Goal: Transaction & Acquisition: Purchase product/service

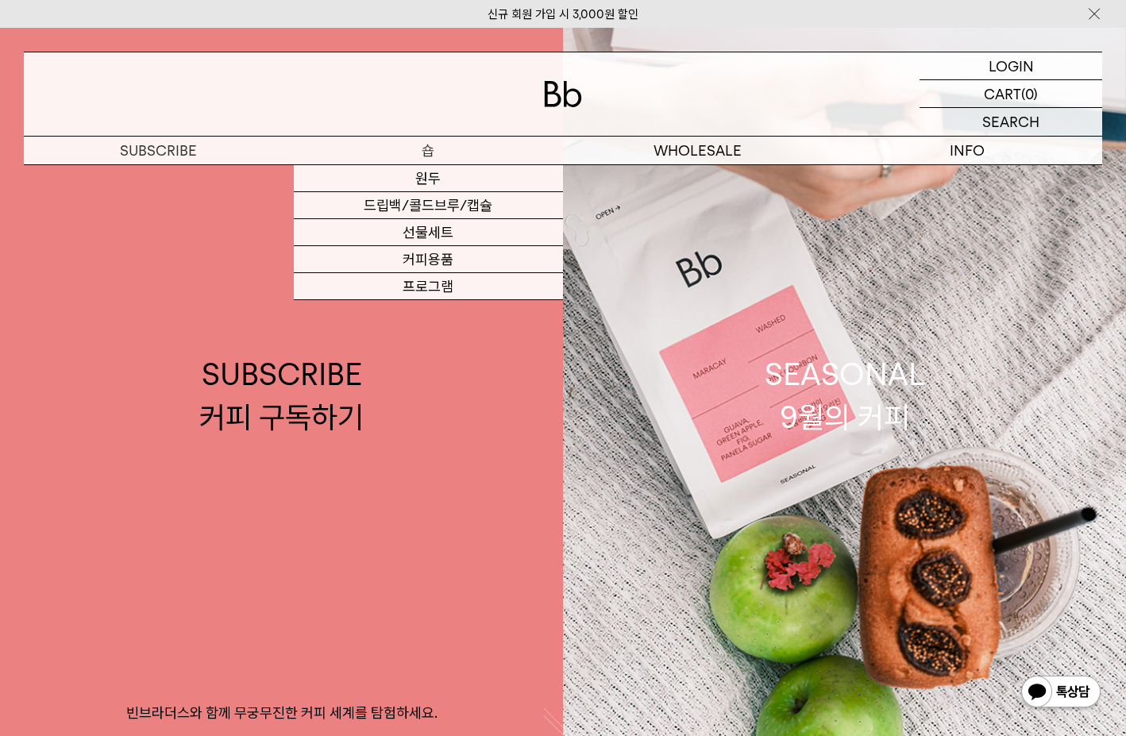
click at [437, 145] on p "숍" at bounding box center [429, 151] width 270 height 28
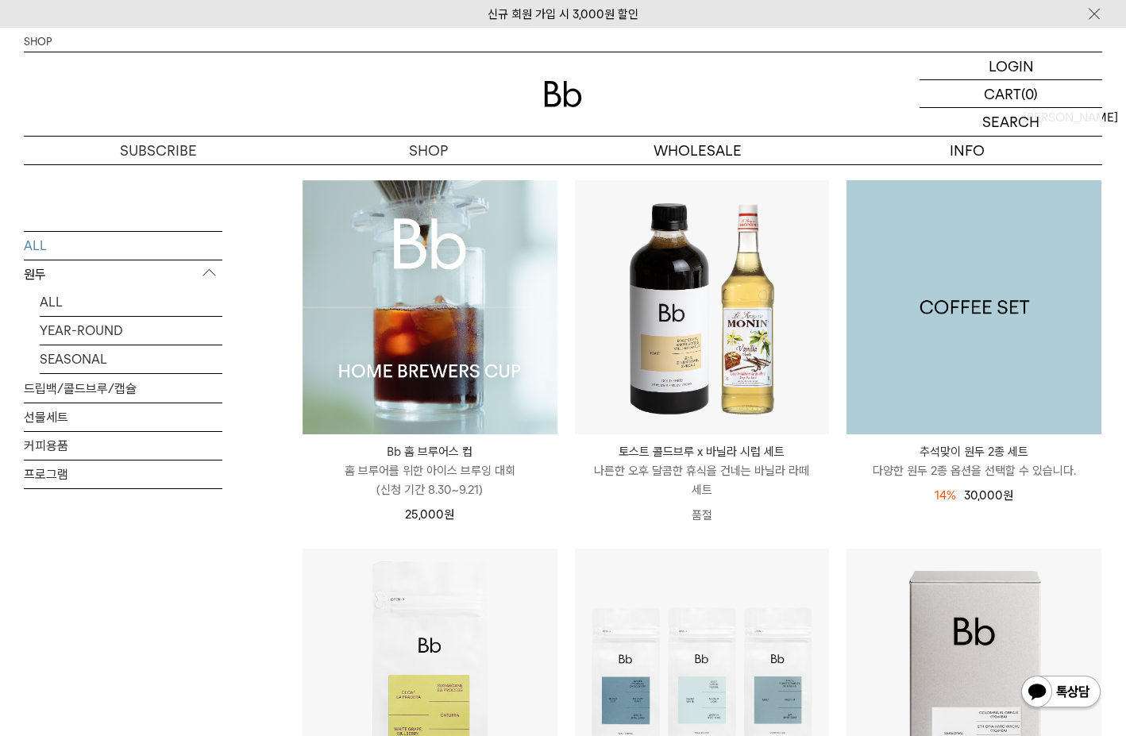
scroll to position [159, 0]
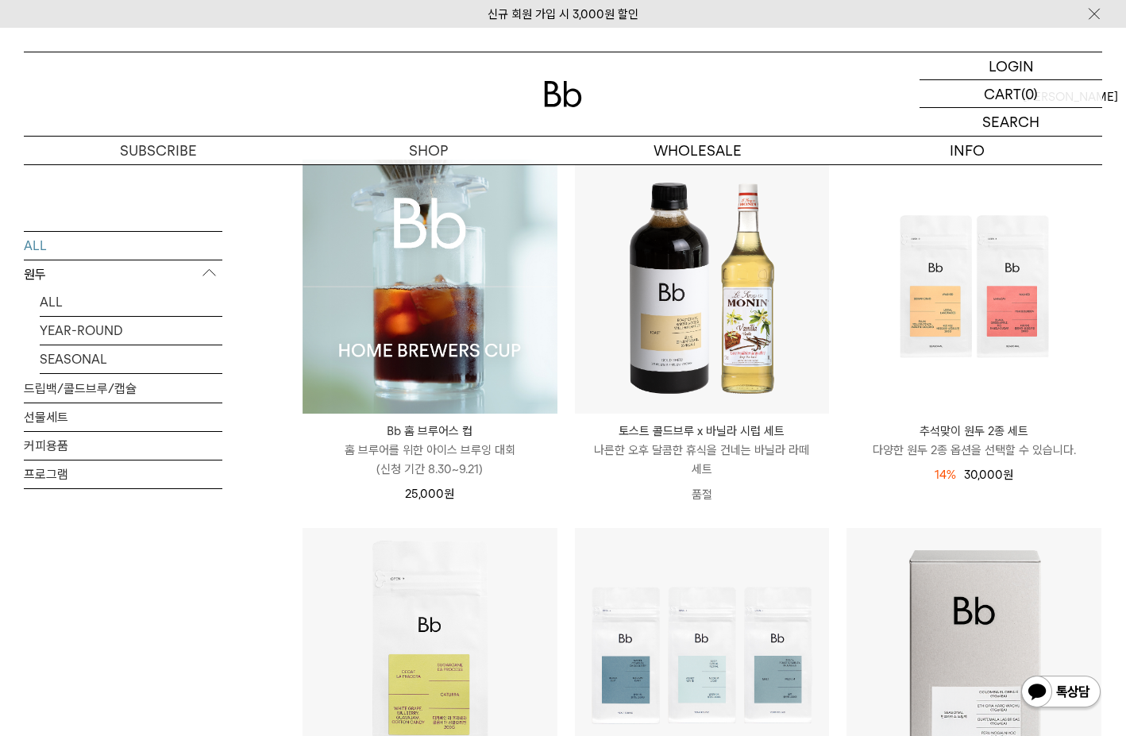
click at [735, 428] on p "토스트 콜드브루 x 바닐라 시럽 세트" at bounding box center [702, 431] width 255 height 19
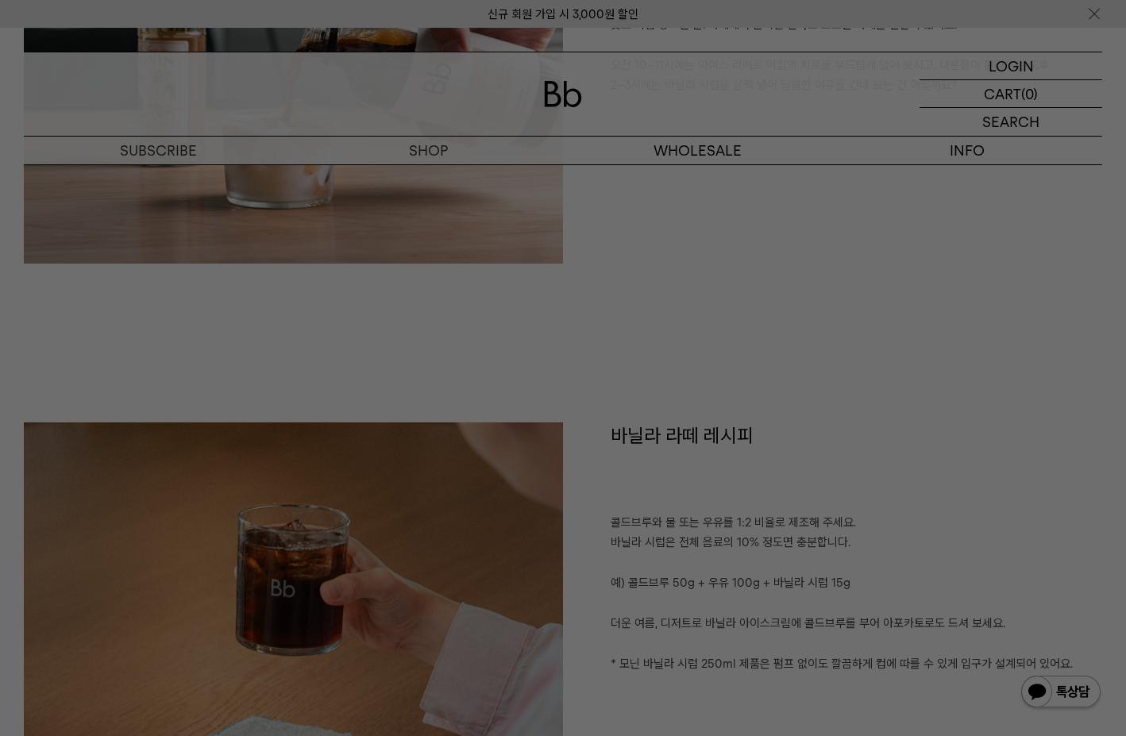
scroll to position [1191, 0]
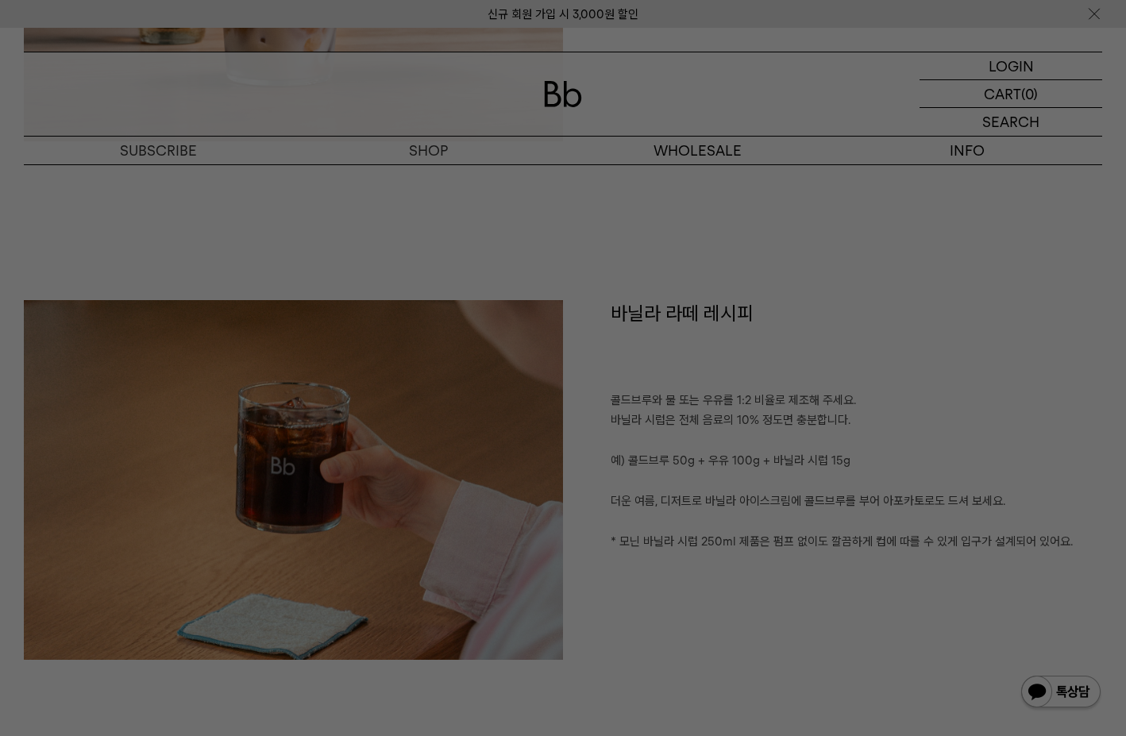
click at [935, 199] on div at bounding box center [563, 368] width 1126 height 736
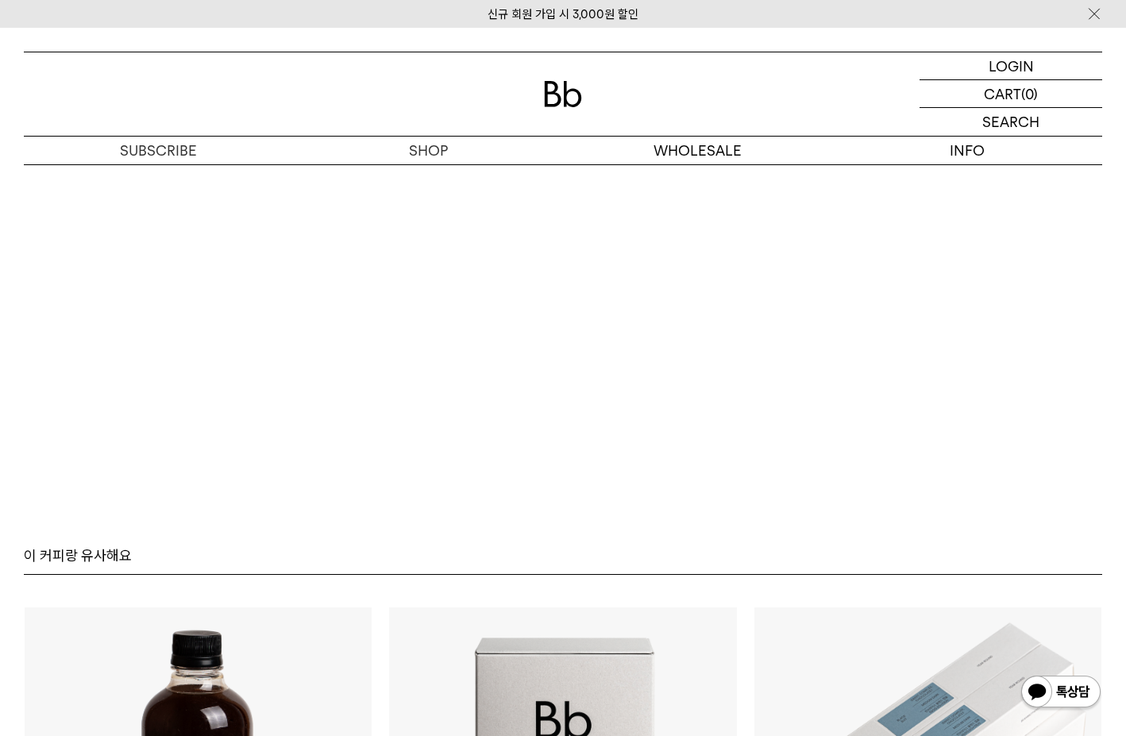
scroll to position [3018, 0]
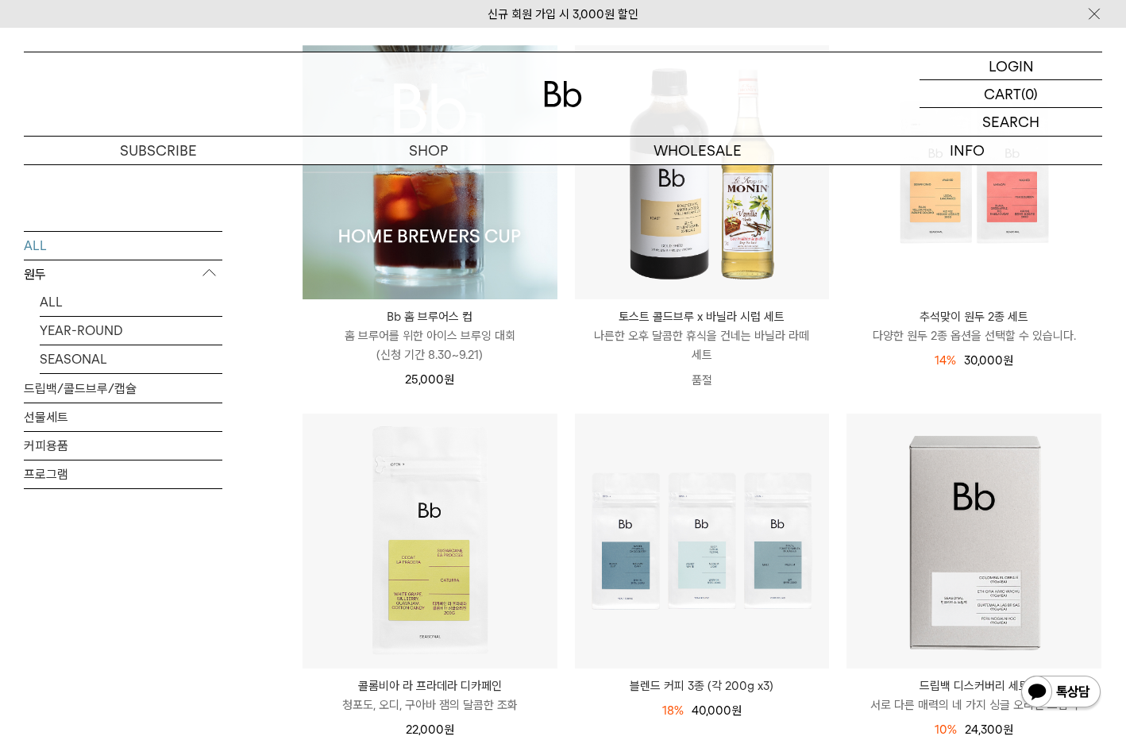
scroll to position [238, 0]
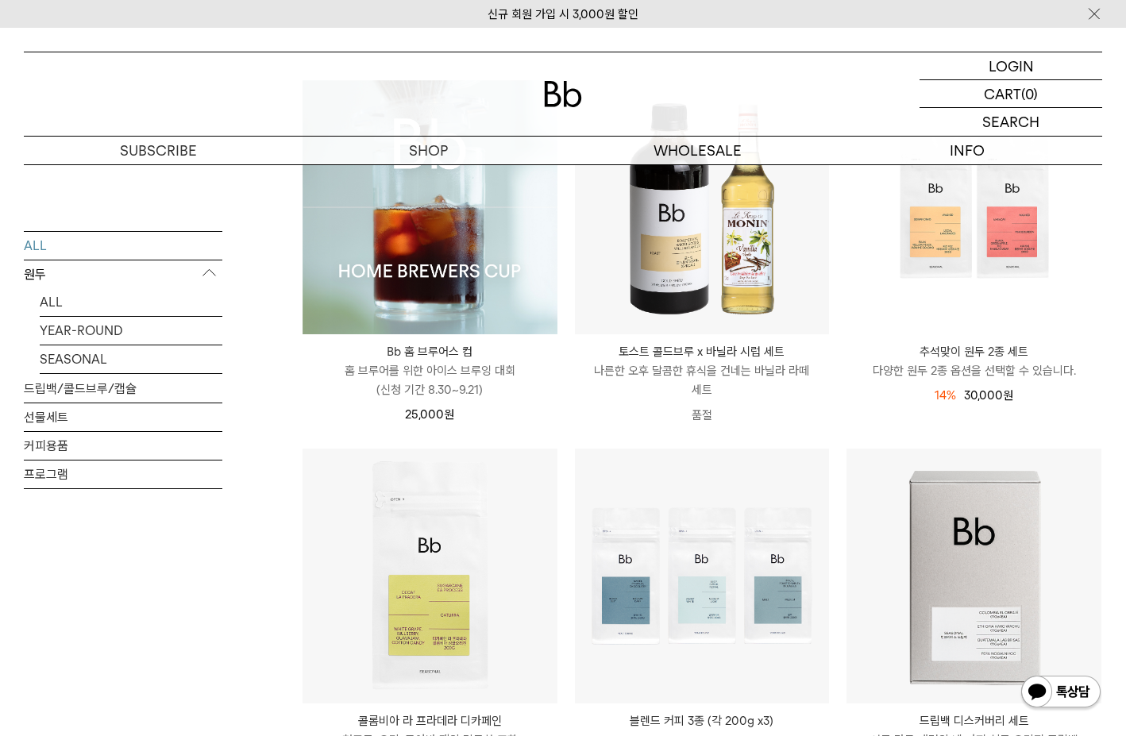
click at [998, 370] on p "다양한 원두 2종 옵션을 선택할 수 있습니다." at bounding box center [974, 370] width 255 height 19
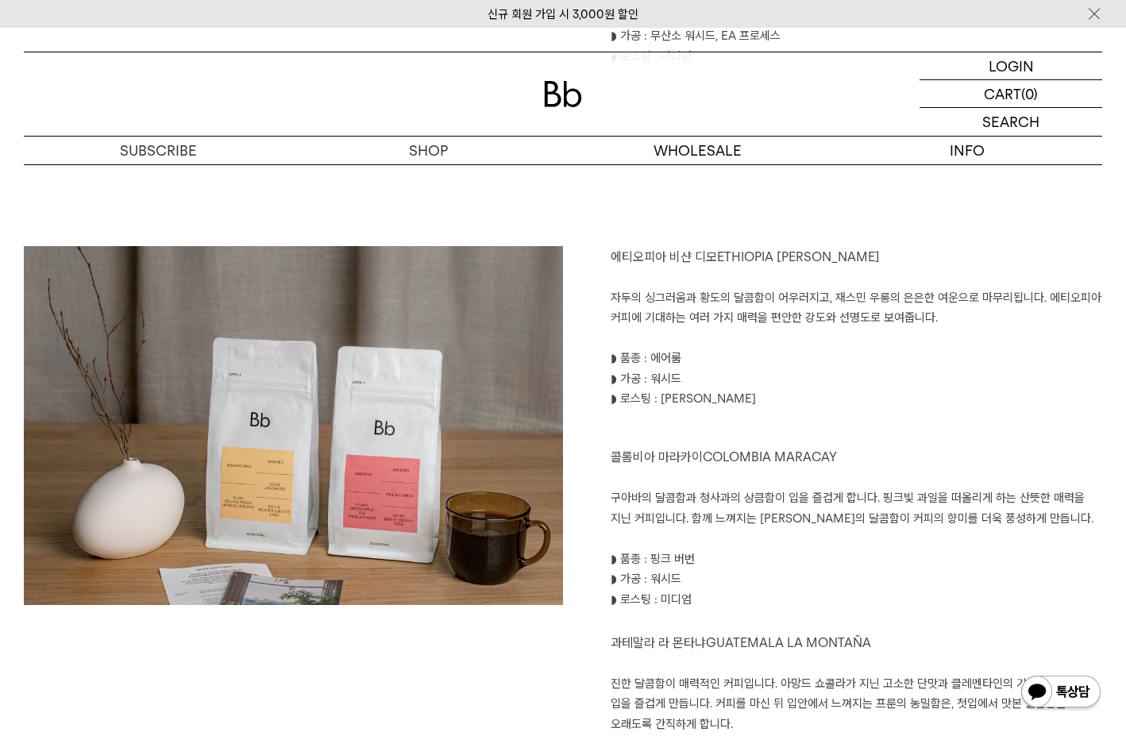
scroll to position [1747, 0]
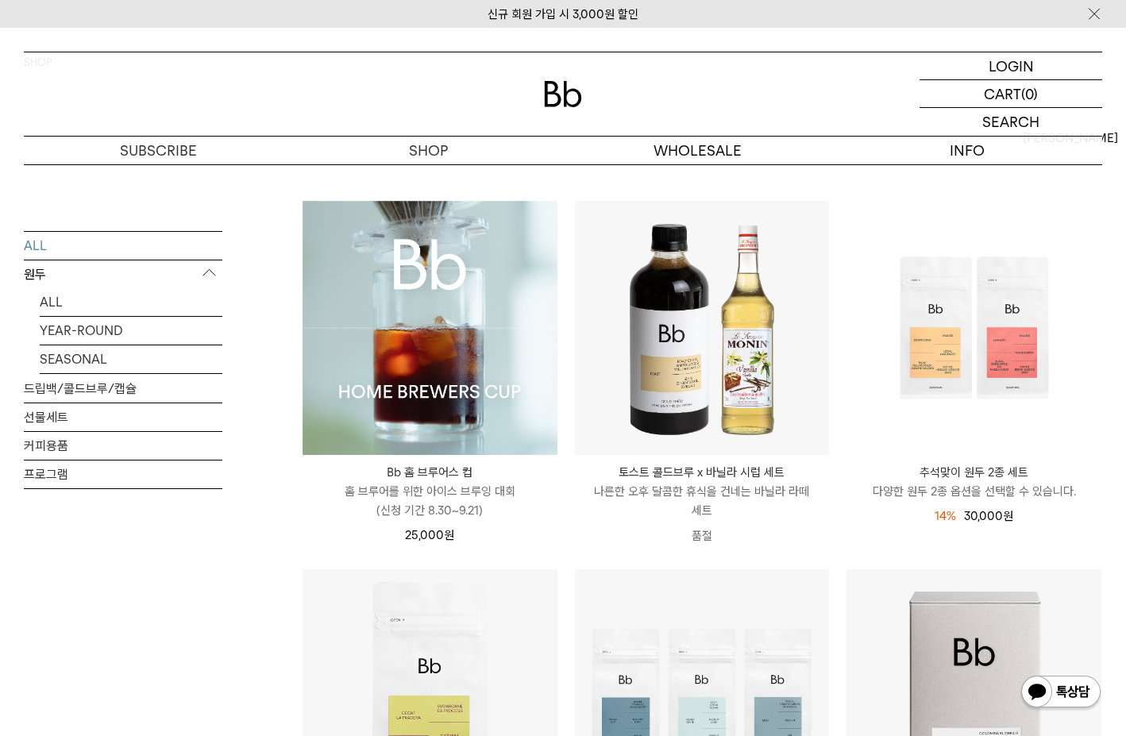
scroll to position [79, 0]
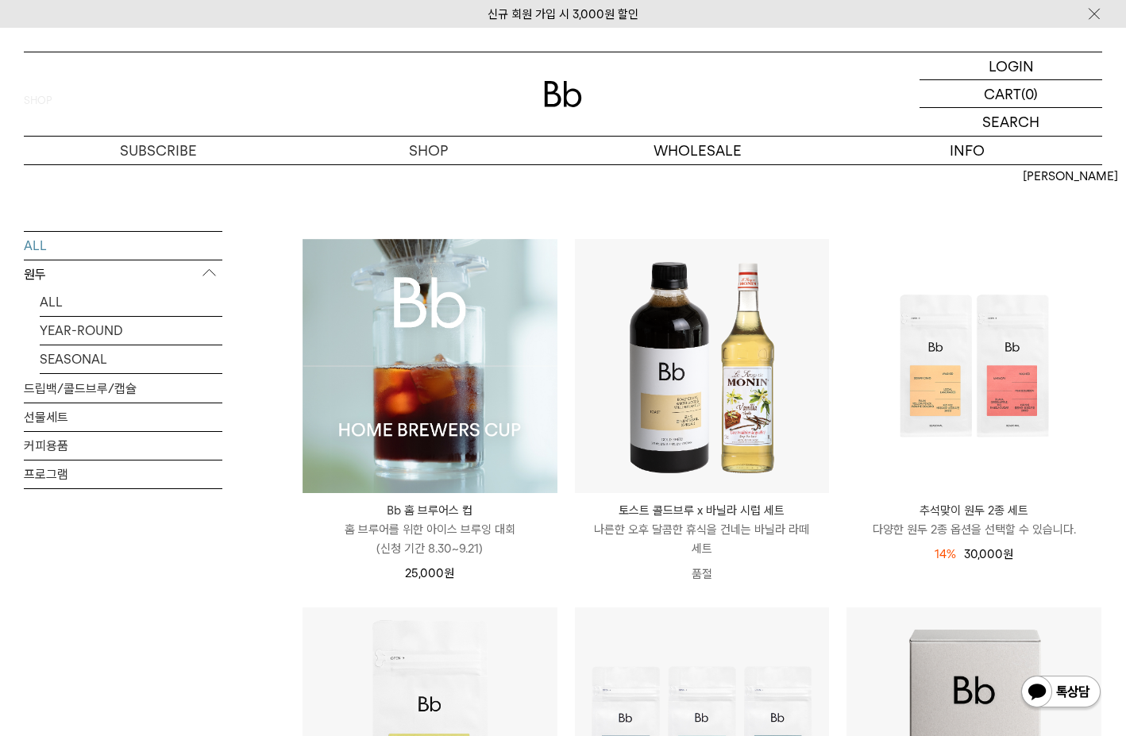
click at [488, 528] on p "홈 브루어를 위한 아이스 브루잉 대회 (신청 기간 8.30~9.21)" at bounding box center [430, 539] width 255 height 38
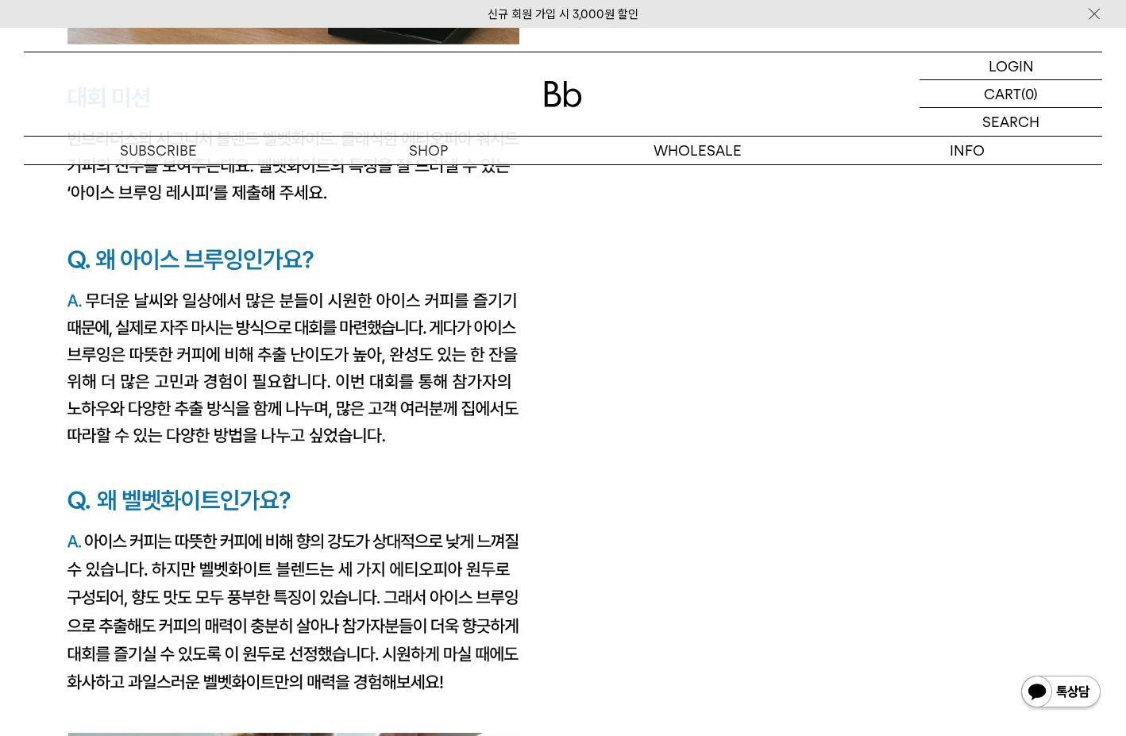
scroll to position [2700, 0]
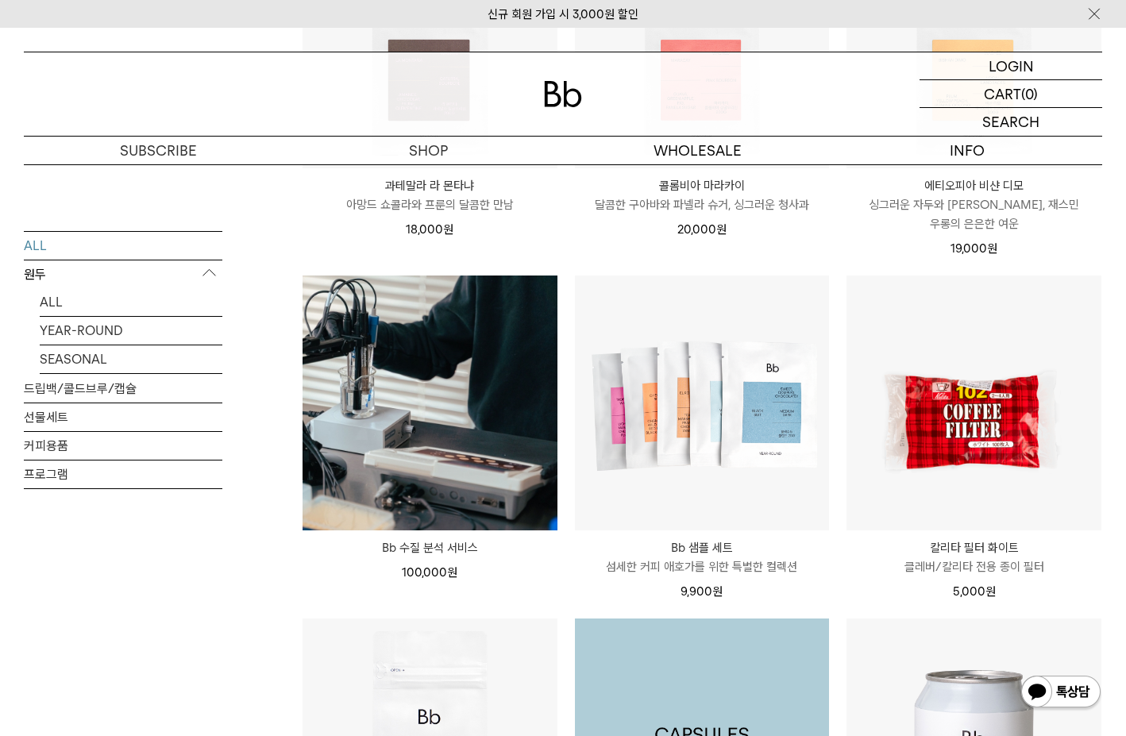
scroll to position [1509, 0]
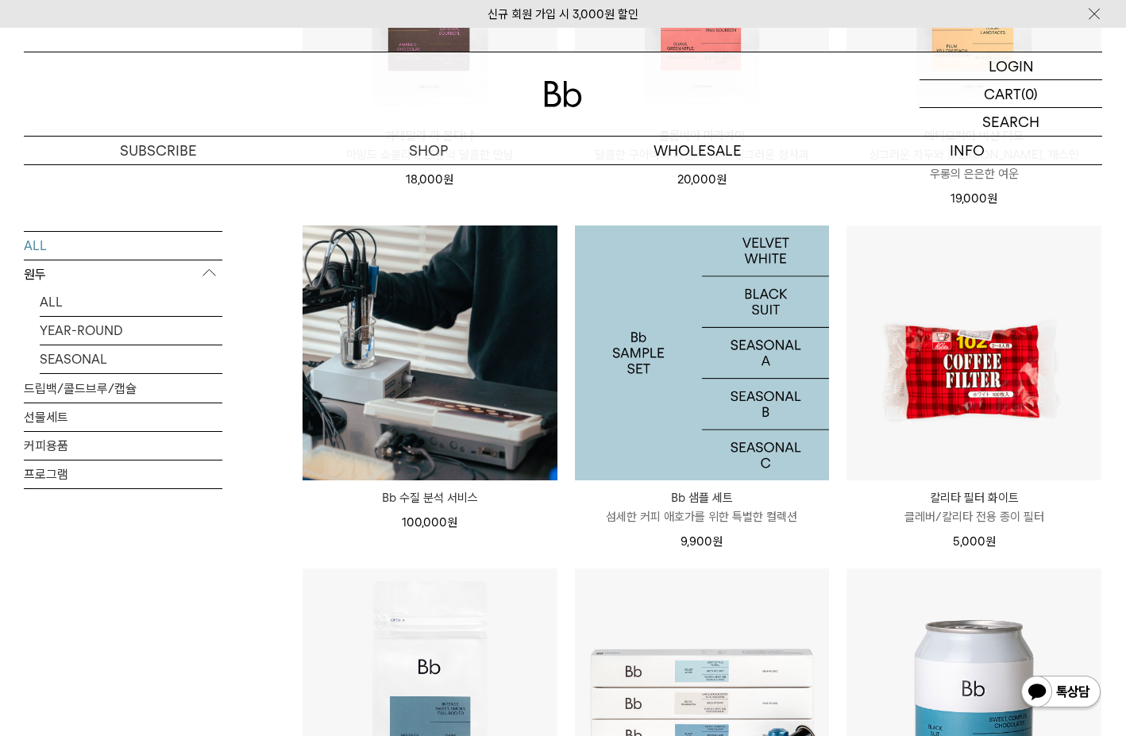
click at [719, 370] on img at bounding box center [702, 353] width 255 height 255
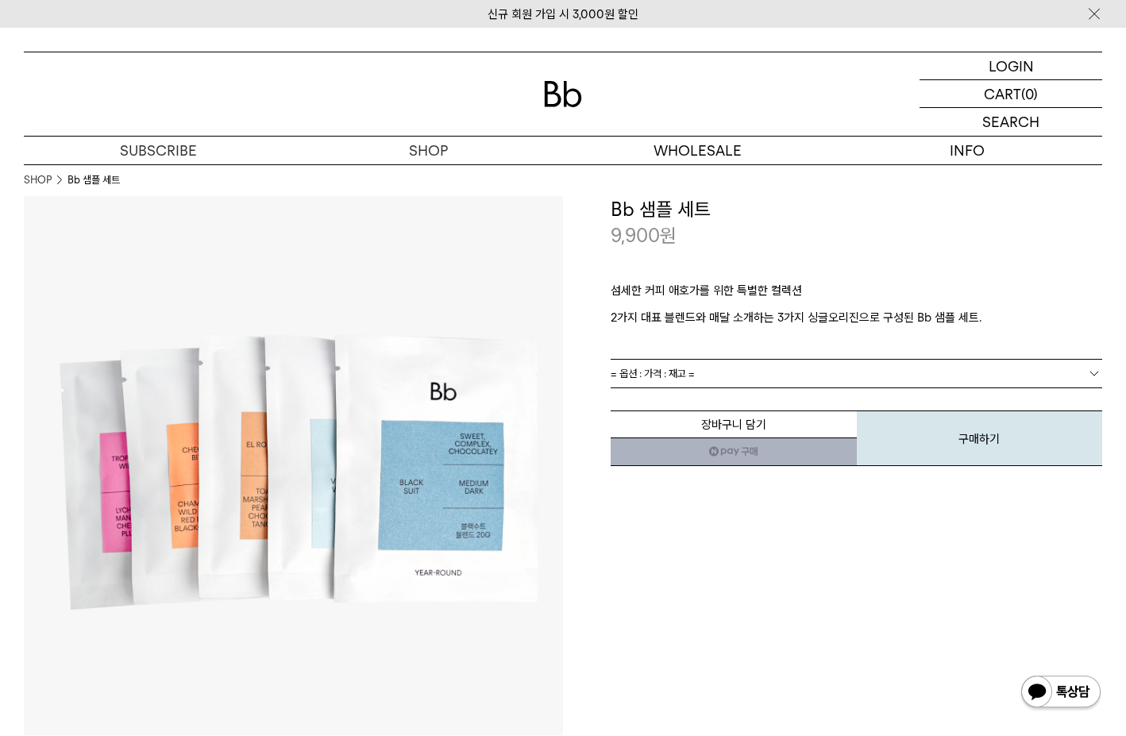
drag, startPoint x: 985, startPoint y: 553, endPoint x: 333, endPoint y: 355, distance: 682.0
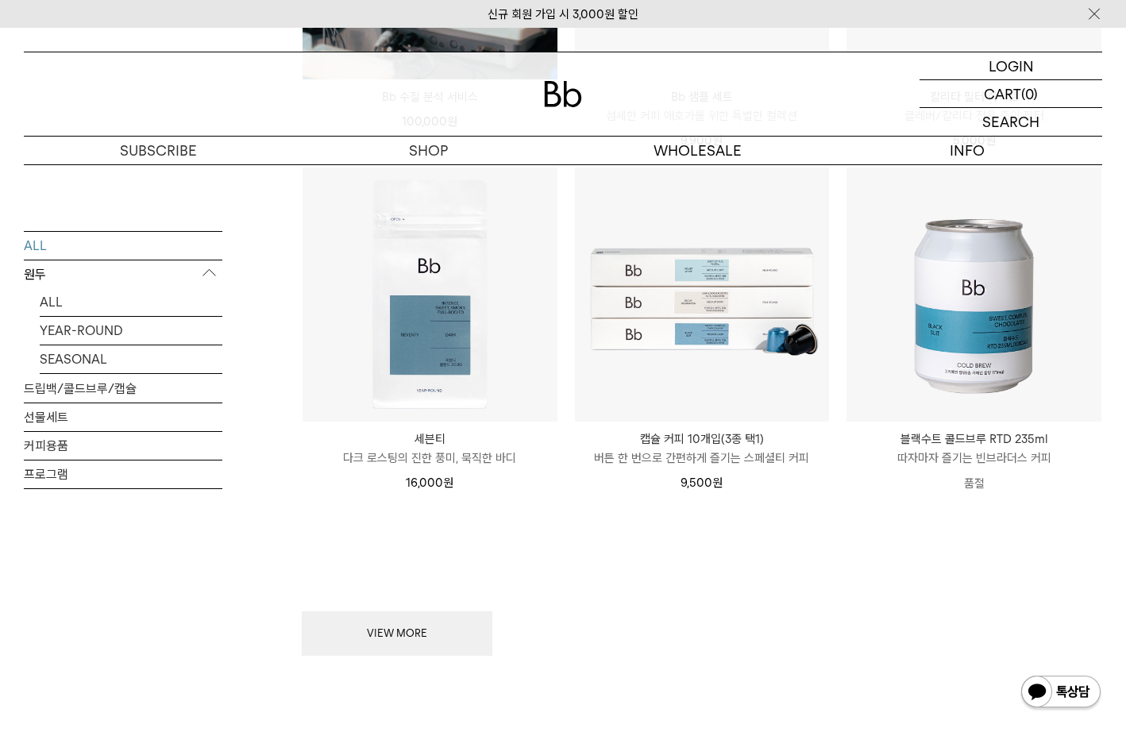
scroll to position [1826, 0]
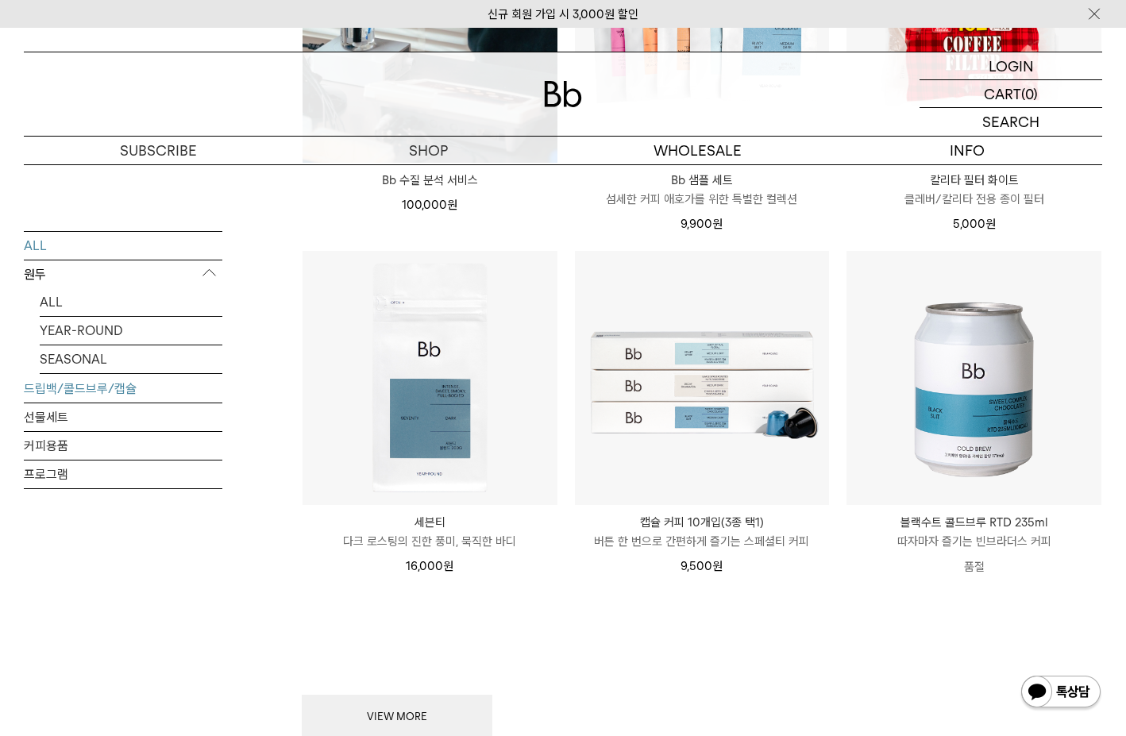
click at [109, 389] on link "드립백/콜드브루/캡슐" at bounding box center [123, 388] width 199 height 28
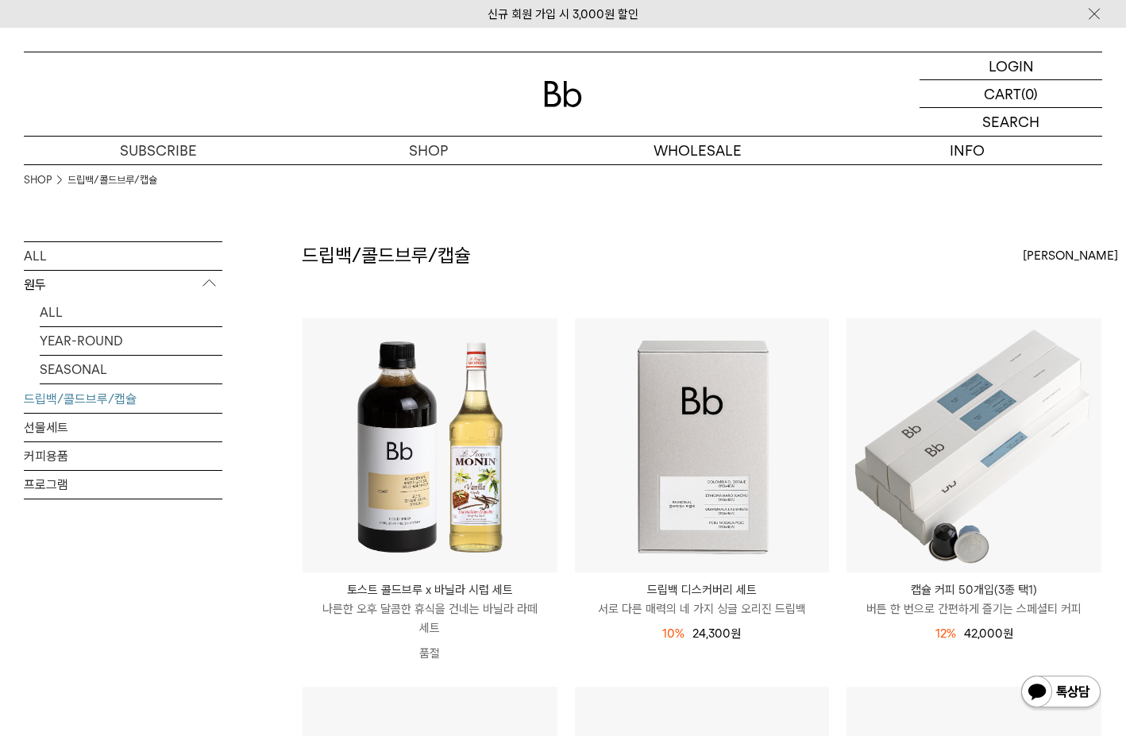
click at [91, 422] on link "선물세트" at bounding box center [123, 428] width 199 height 28
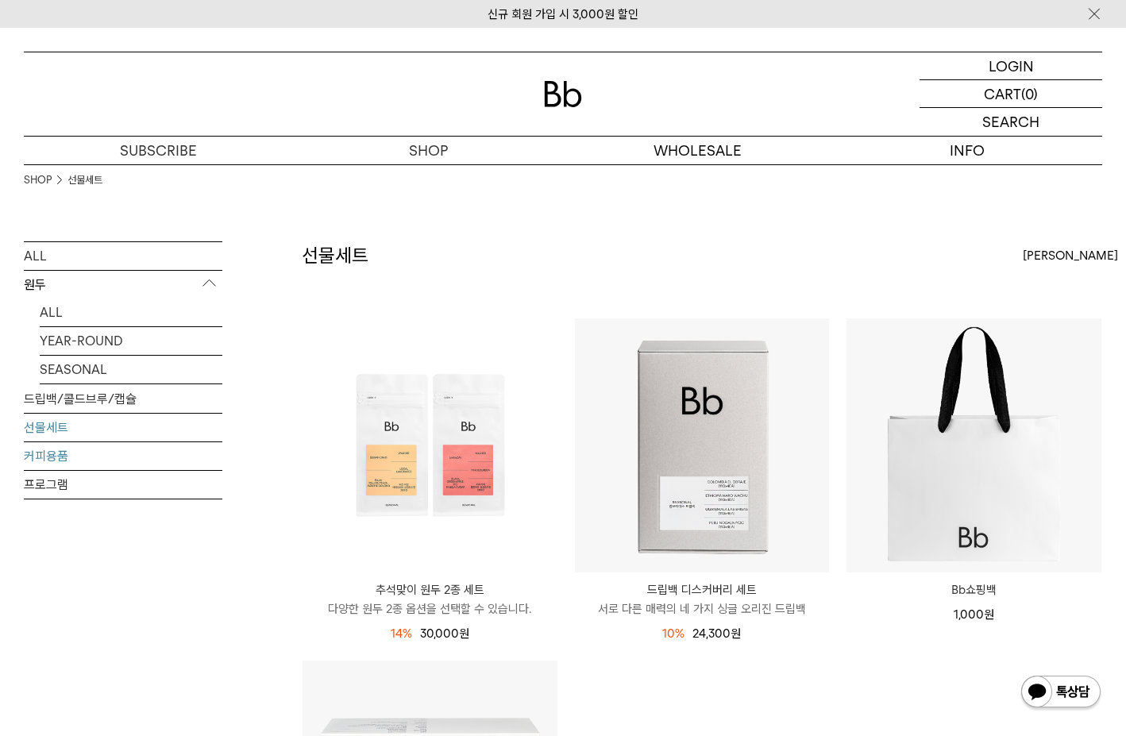
click at [53, 453] on link "커피용품" at bounding box center [123, 456] width 199 height 28
